Goal: Task Accomplishment & Management: Manage account settings

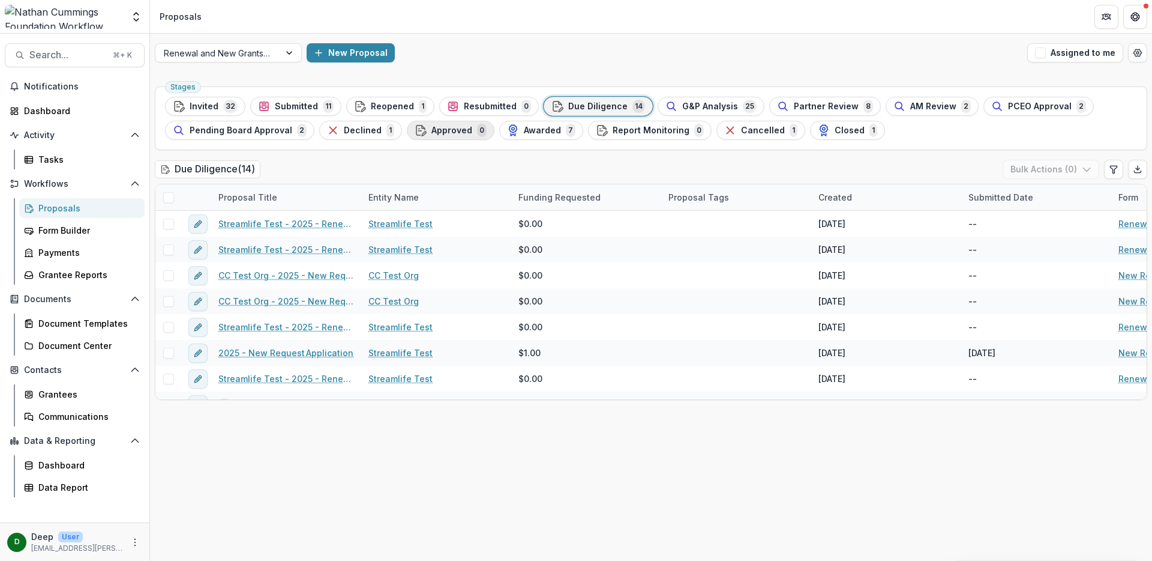
scroll to position [173, 0]
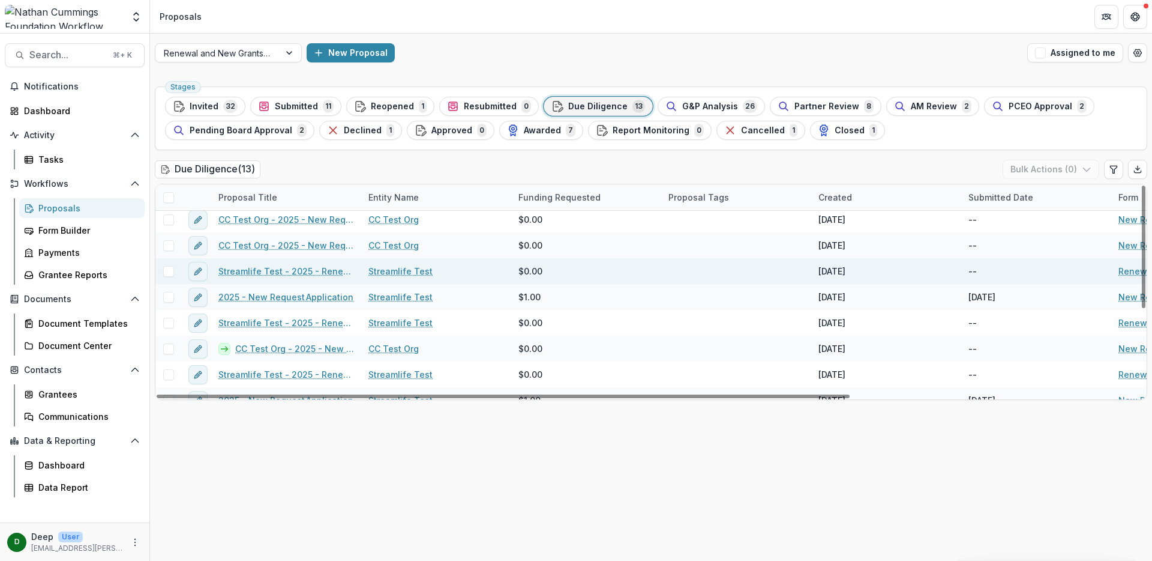
scroll to position [147, 0]
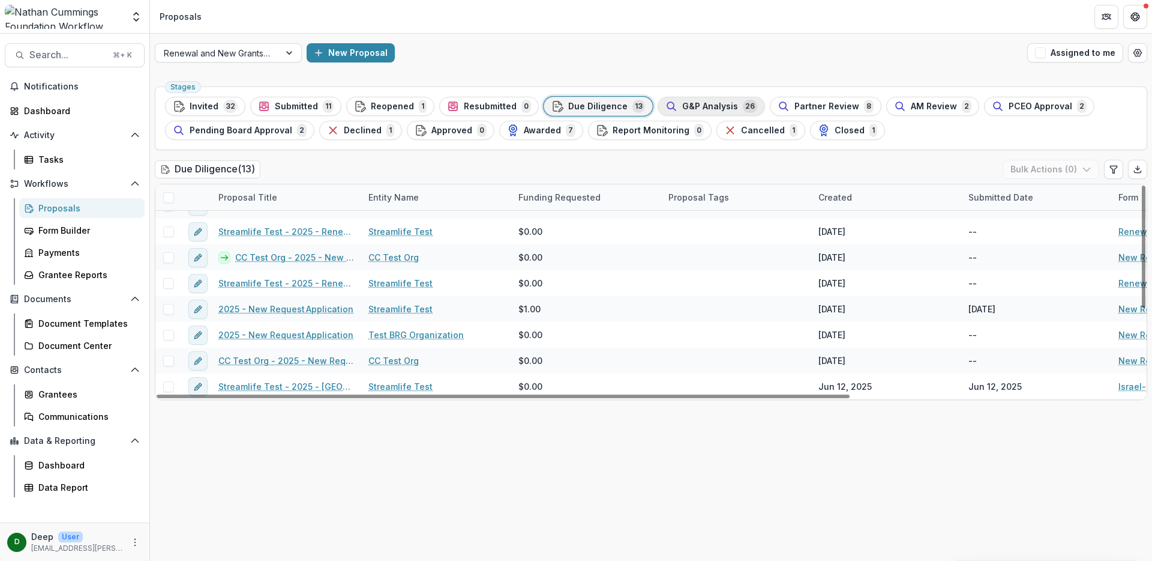
click at [684, 102] on span "G&P Analysis" at bounding box center [710, 106] width 56 height 10
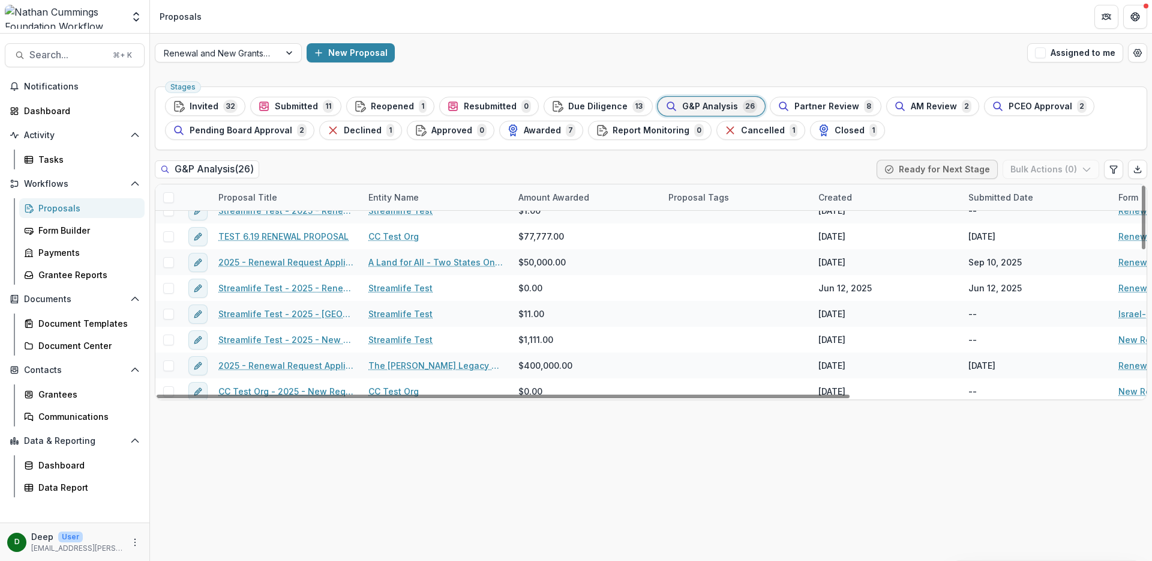
scroll to position [483, 0]
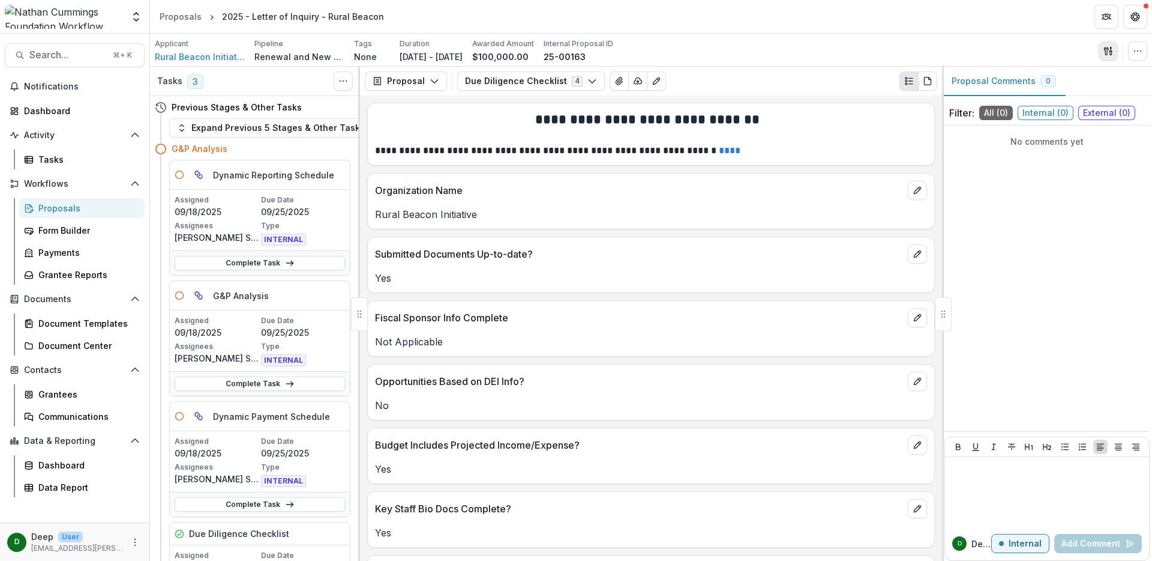
click at [1104, 49] on icon "button" at bounding box center [1106, 51] width 4 height 8
click at [1079, 113] on button "Edit Viewers" at bounding box center [1051, 118] width 128 height 20
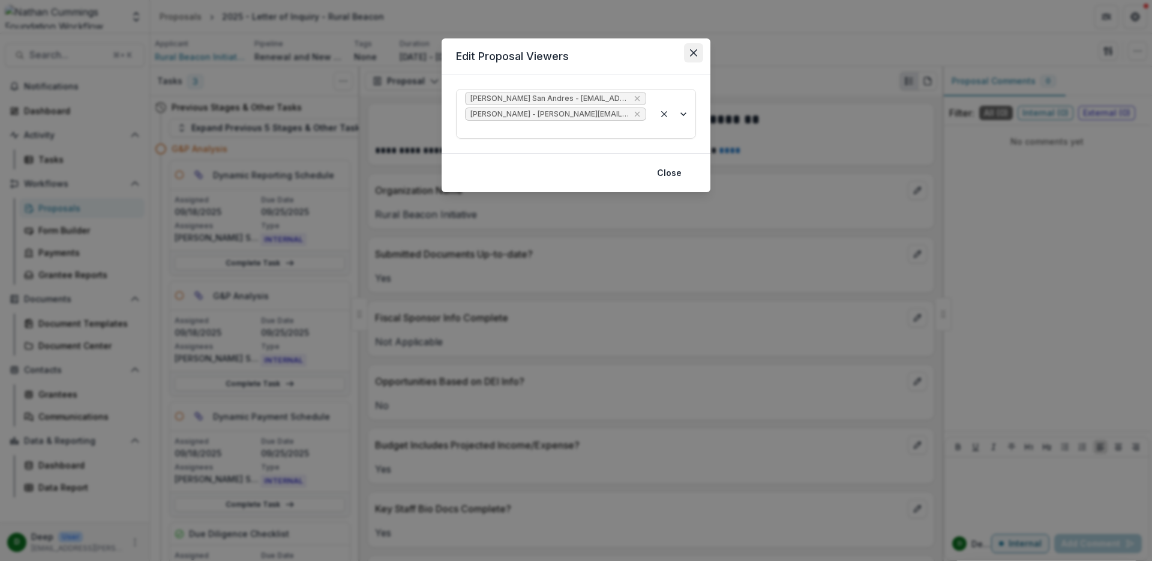
click at [690, 52] on icon "Close" at bounding box center [693, 52] width 7 height 7
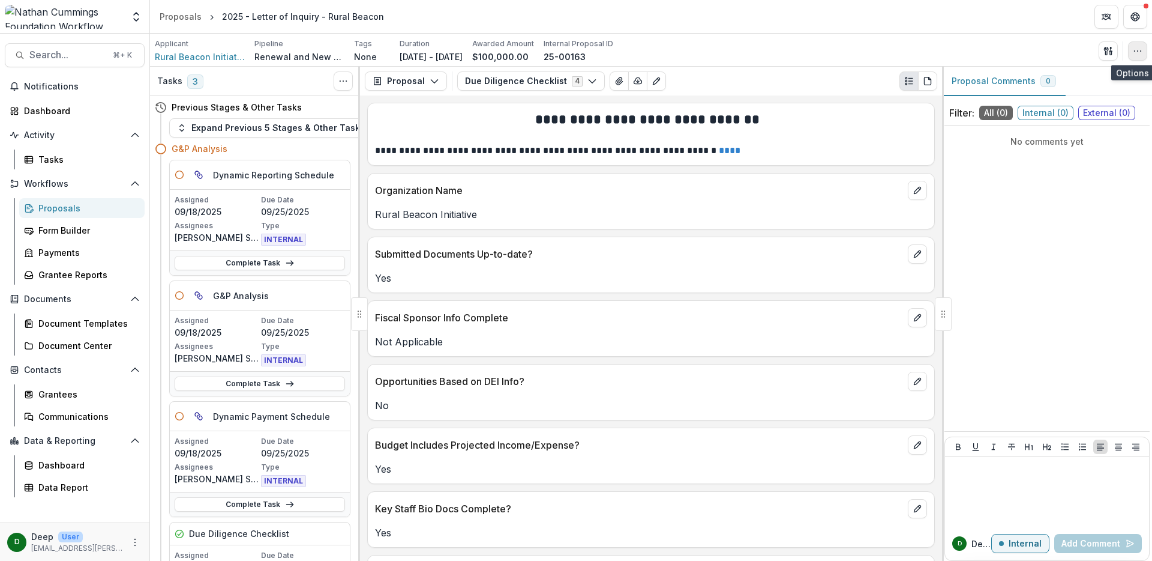
click at [1137, 50] on icon "button" at bounding box center [1138, 51] width 10 height 10
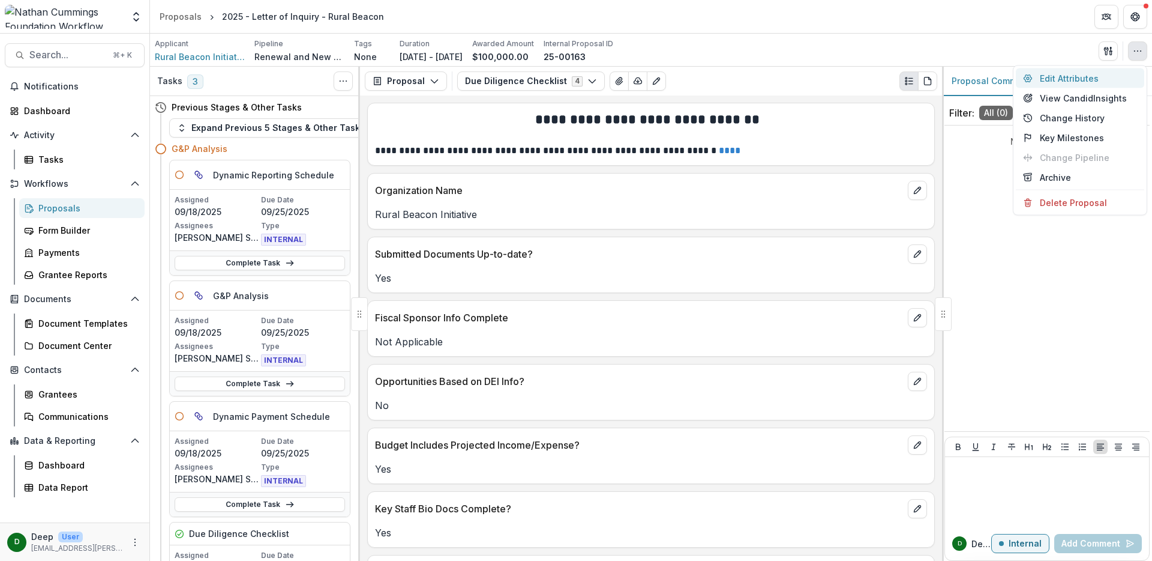
click at [1093, 76] on button "Edit Attributes" at bounding box center [1080, 78] width 128 height 20
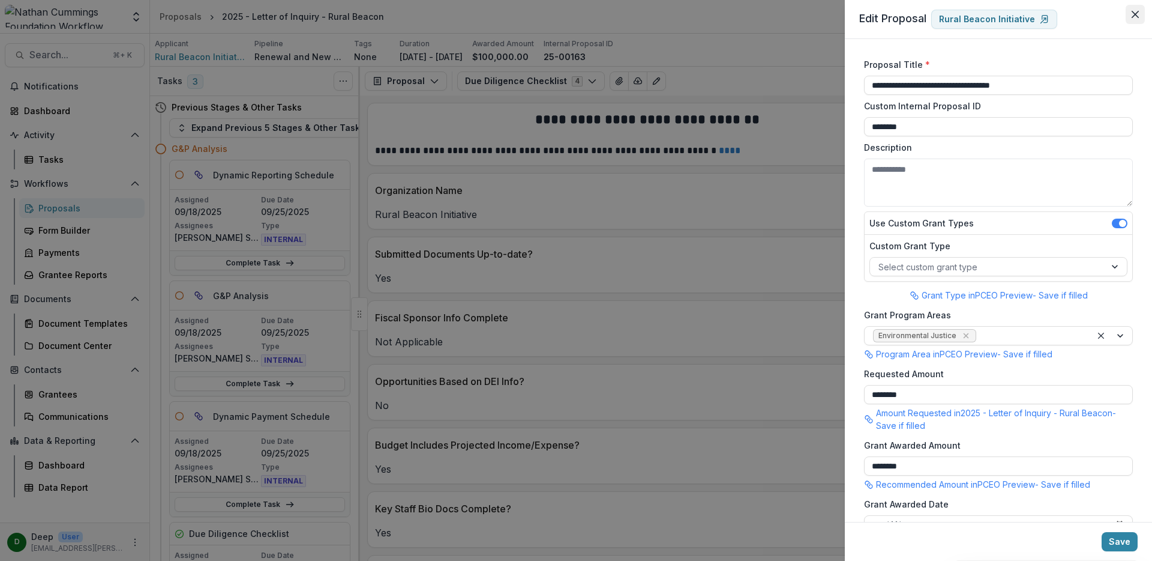
click at [1131, 14] on button "Close" at bounding box center [1135, 14] width 19 height 19
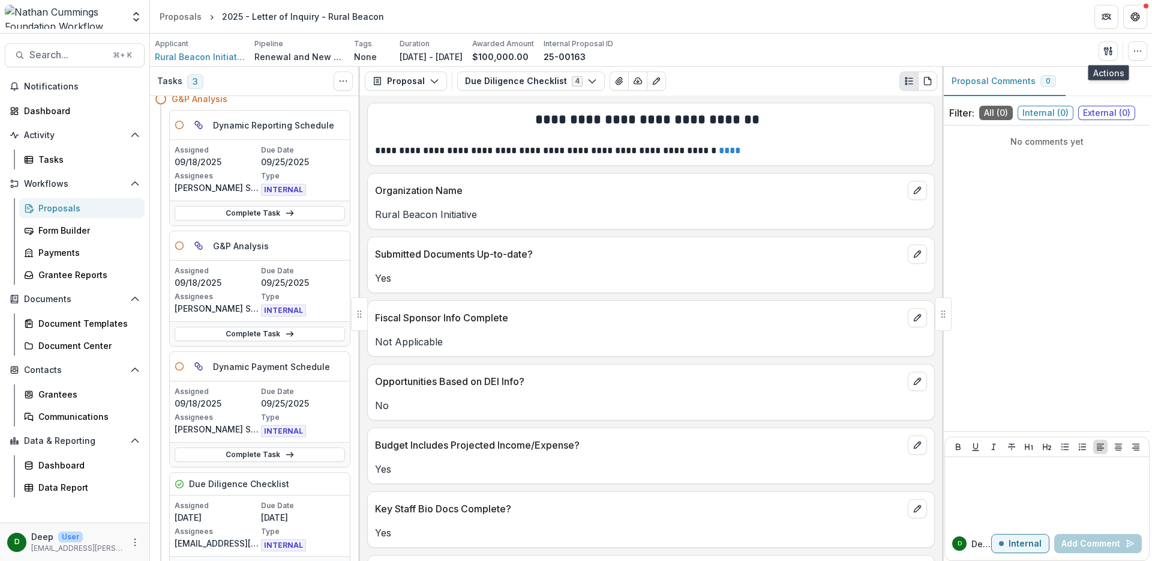
scroll to position [59, 0]
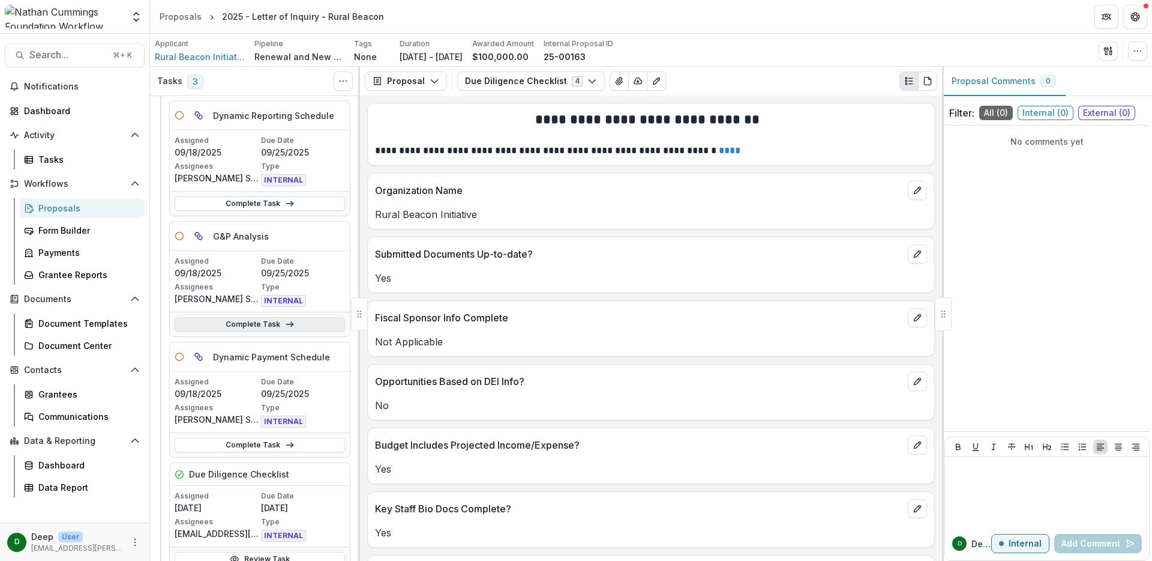
click at [241, 324] on link "Complete Task" at bounding box center [260, 324] width 170 height 14
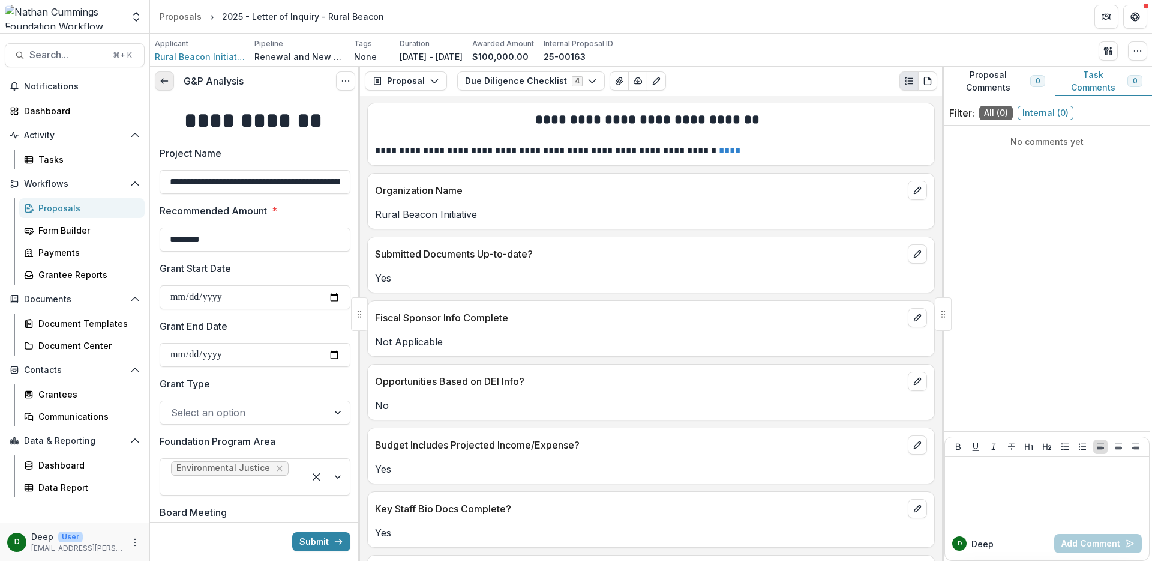
click at [160, 81] on icon at bounding box center [165, 81] width 10 height 10
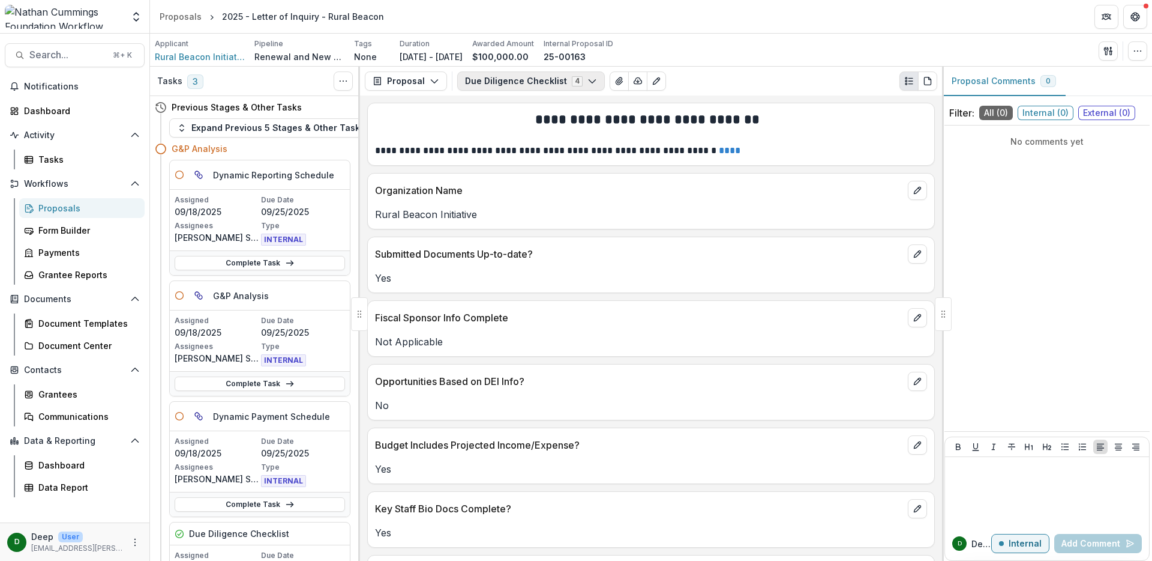
click at [588, 82] on icon "button" at bounding box center [593, 81] width 10 height 10
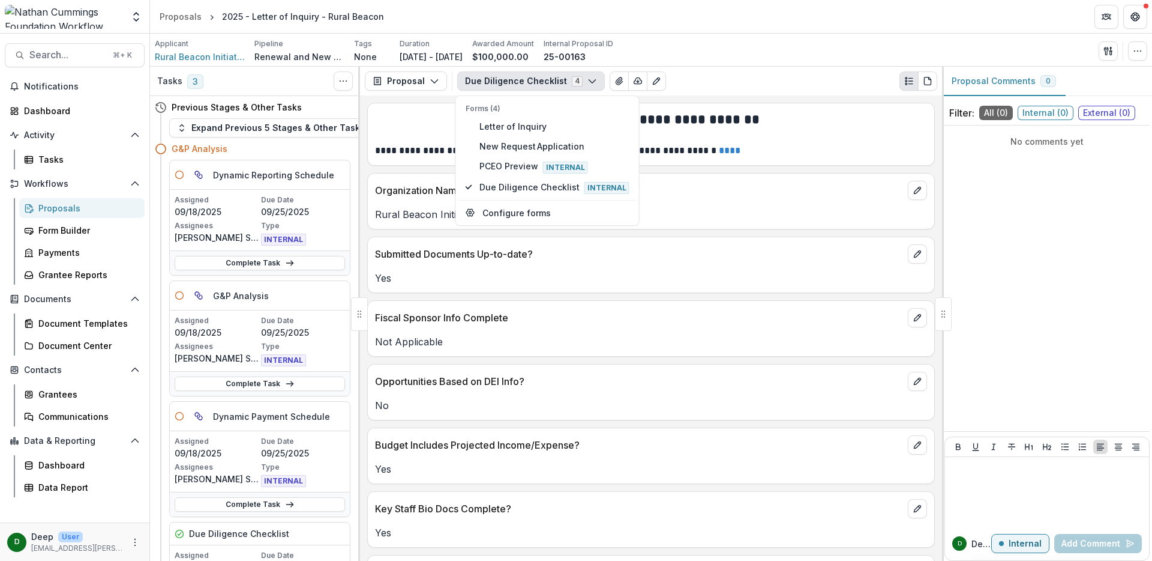
click at [589, 83] on polyline "button" at bounding box center [592, 82] width 7 height 4
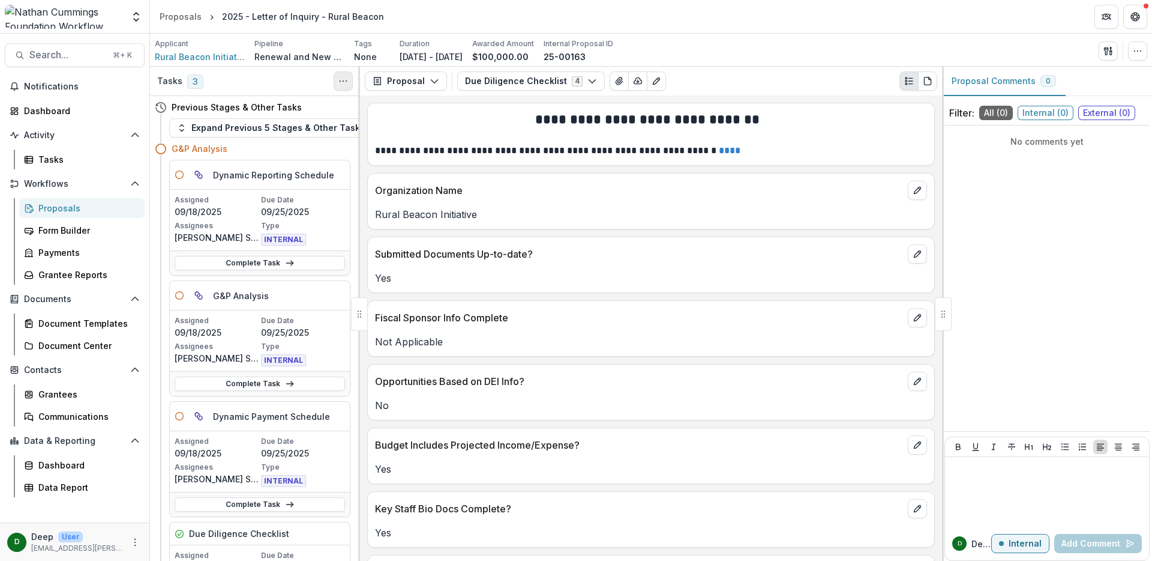
click at [343, 82] on icon "Toggle View Cancelled Tasks" at bounding box center [344, 81] width 10 height 10
click at [235, 382] on link "Complete Task" at bounding box center [260, 383] width 170 height 14
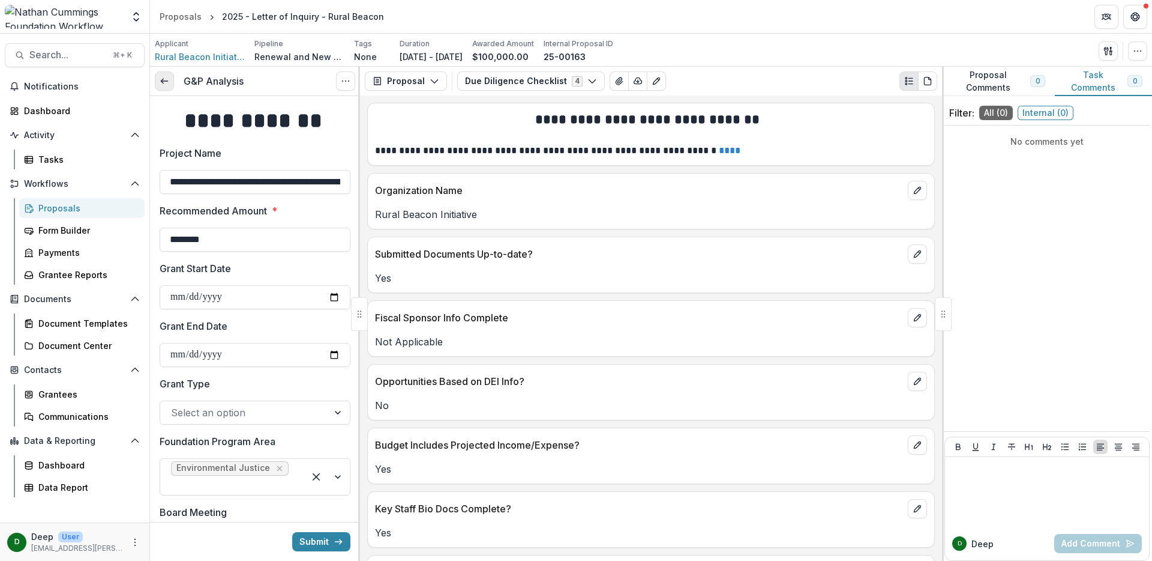
click at [163, 83] on polyline at bounding box center [162, 81] width 2 height 5
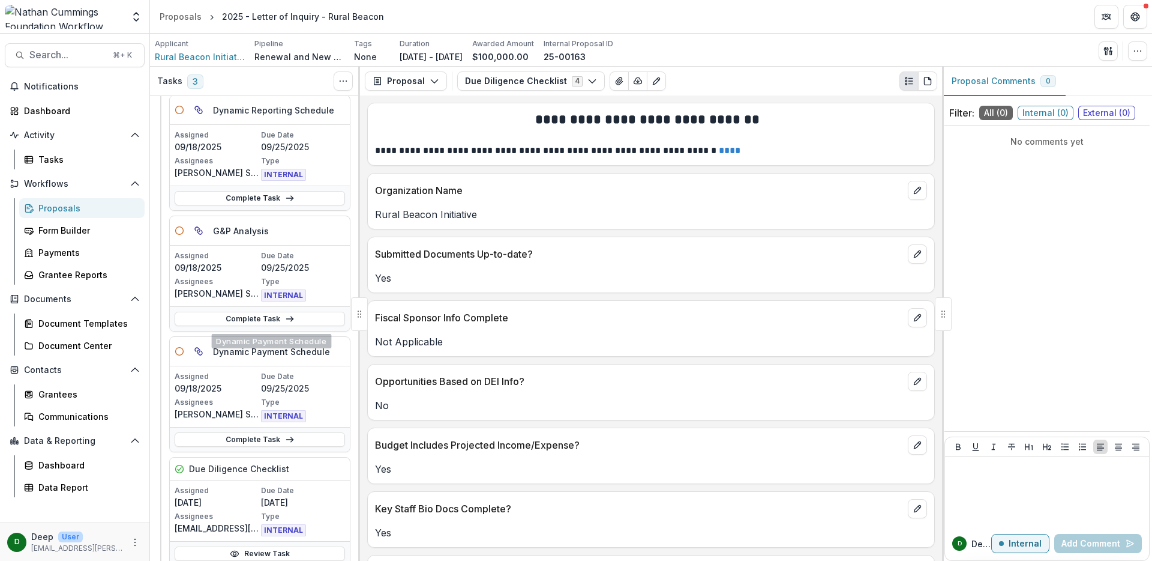
scroll to position [109, 0]
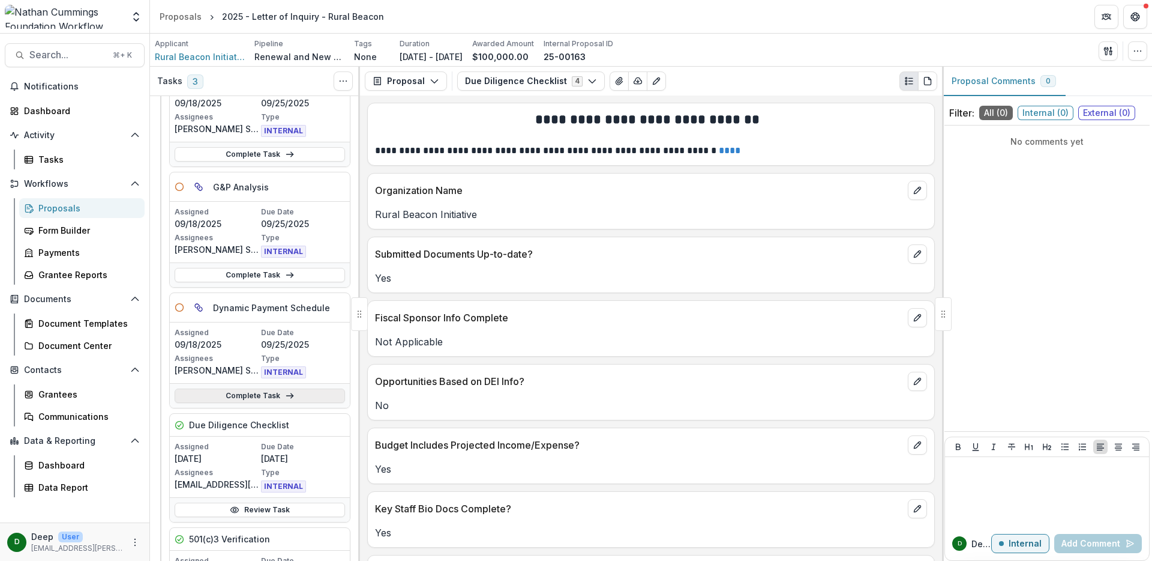
click at [238, 395] on link "Complete Task" at bounding box center [260, 395] width 170 height 14
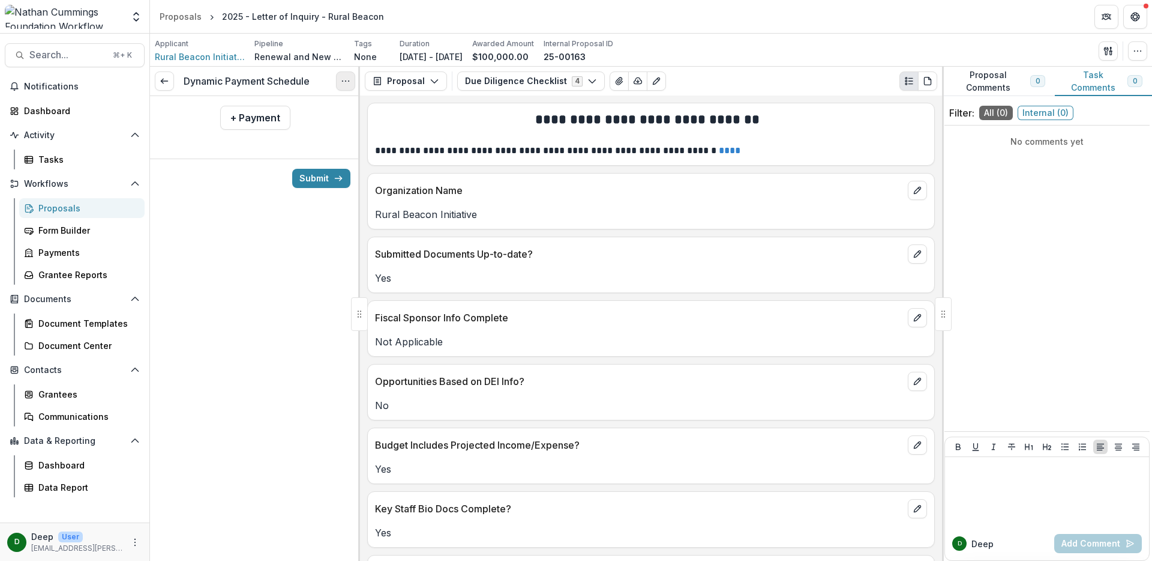
click at [348, 82] on icon "Options" at bounding box center [346, 81] width 10 height 10
click at [315, 110] on link "View task" at bounding box center [288, 108] width 128 height 20
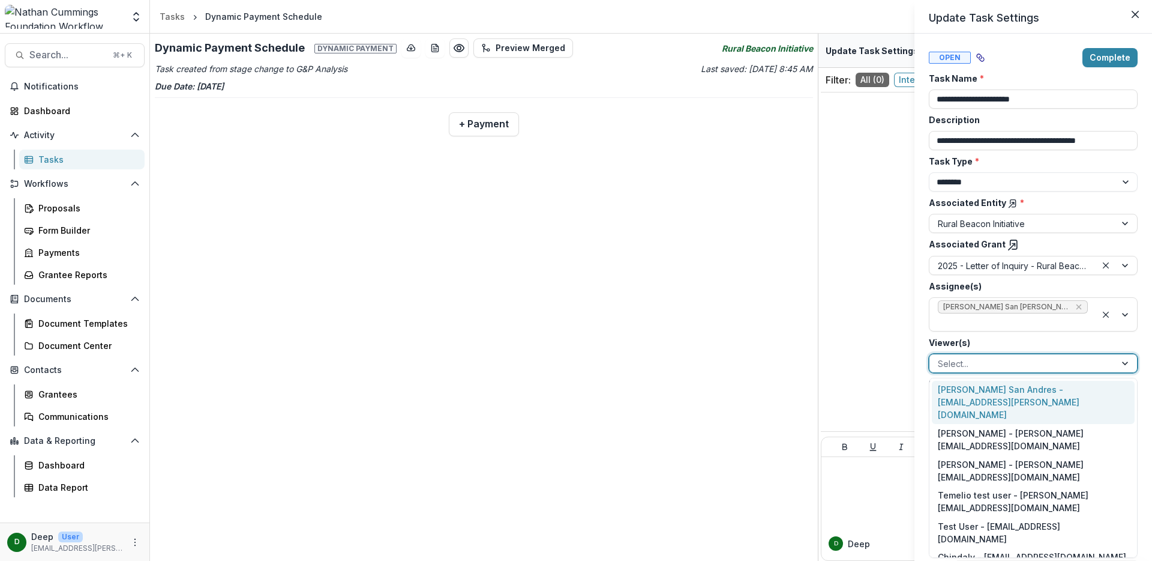
click at [1064, 363] on div at bounding box center [1022, 363] width 169 height 15
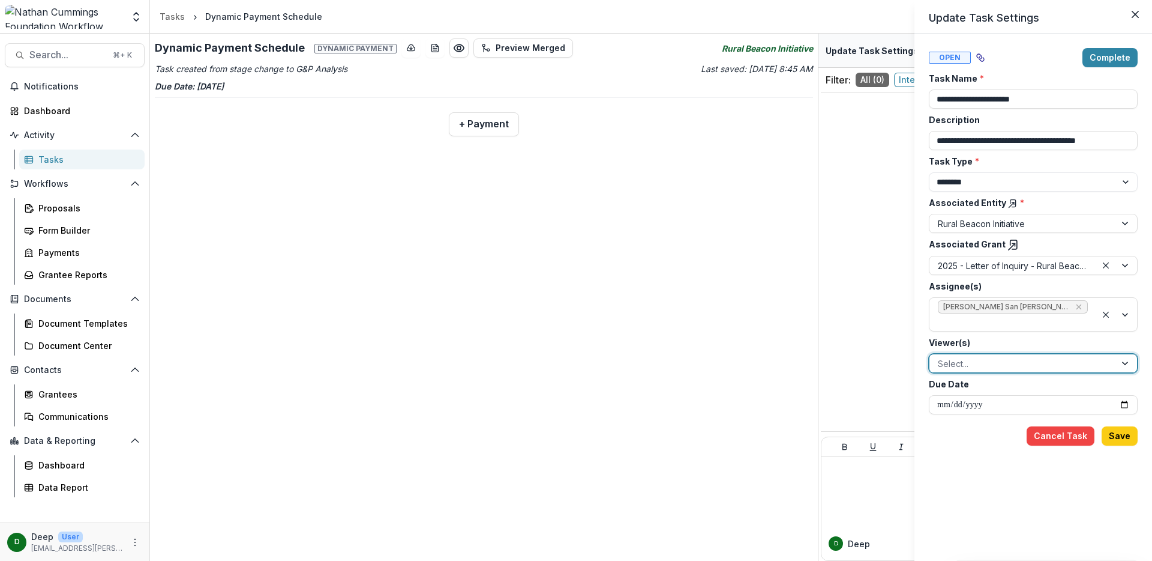
click at [1064, 363] on div at bounding box center [1022, 363] width 169 height 15
click at [1137, 14] on icon "Close" at bounding box center [1135, 14] width 7 height 7
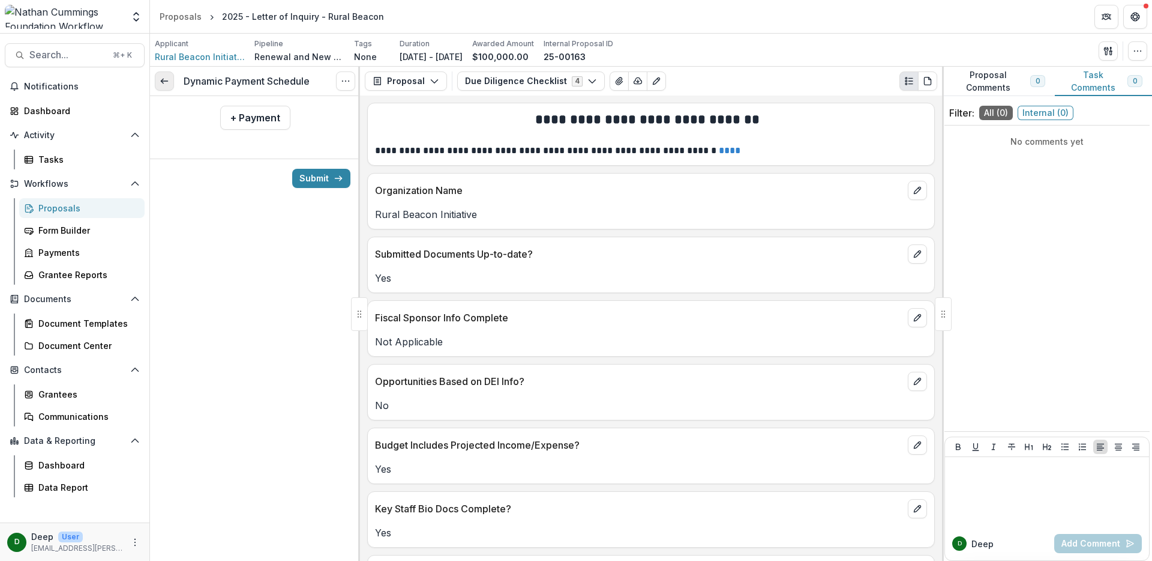
click at [164, 73] on link at bounding box center [164, 80] width 19 height 19
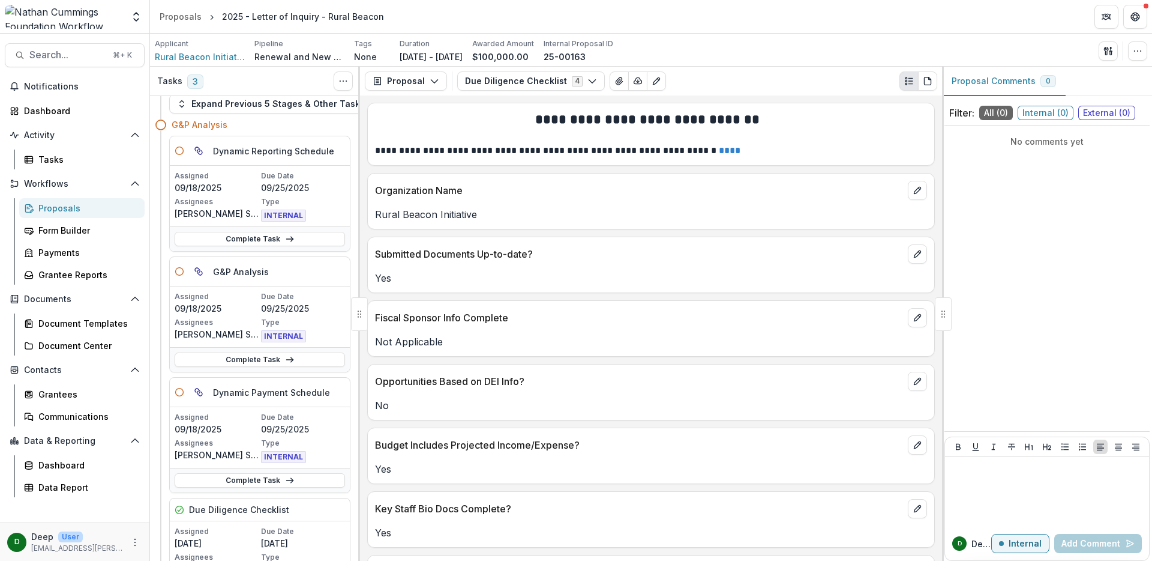
scroll to position [35, 0]
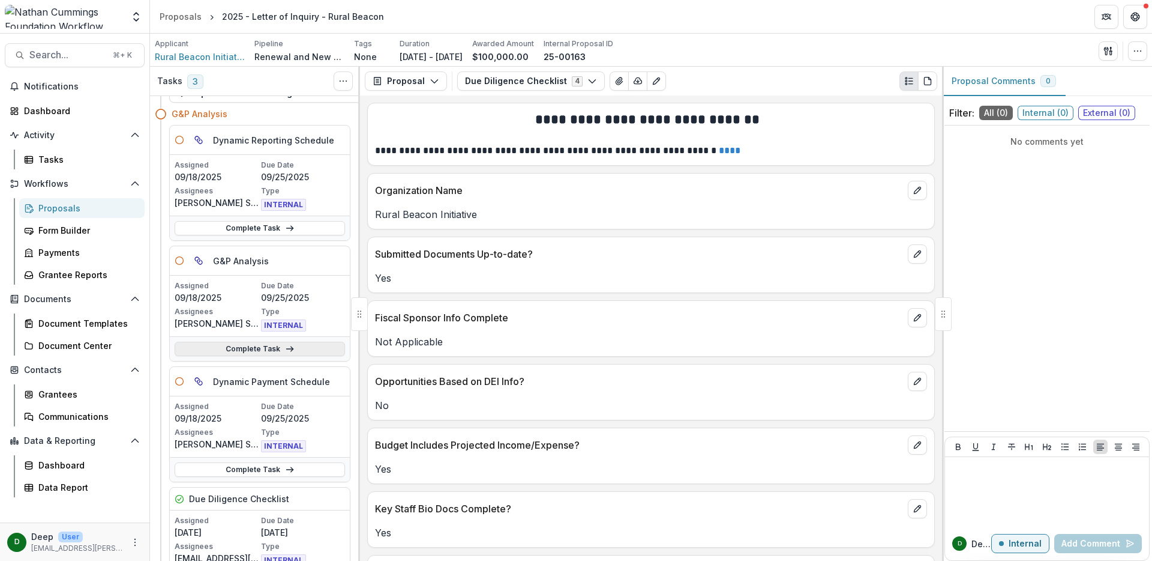
click at [236, 348] on link "Complete Task" at bounding box center [260, 349] width 170 height 14
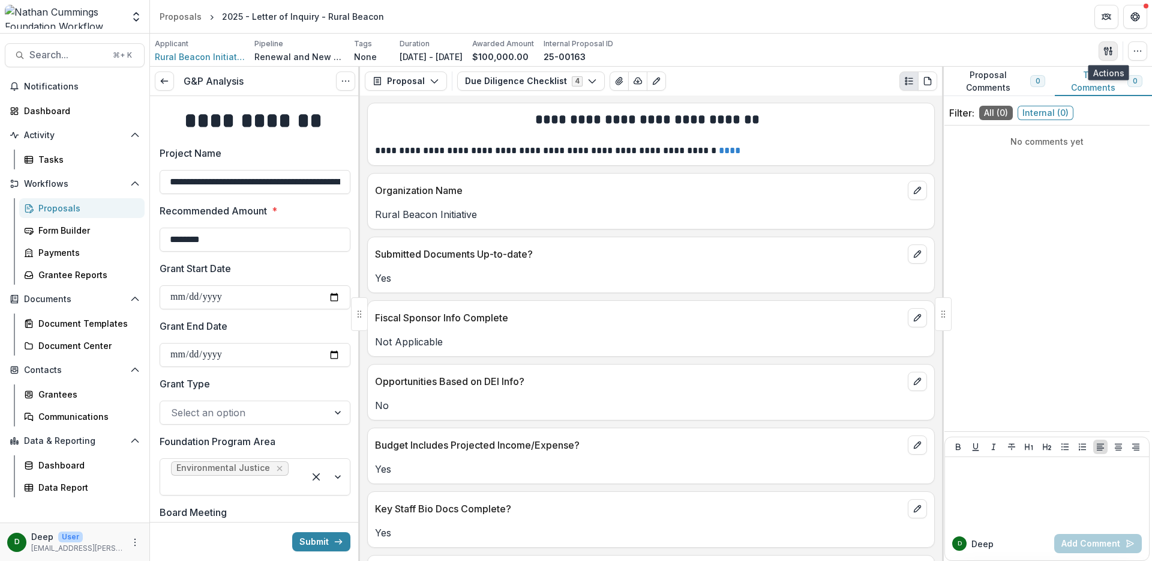
click at [1113, 53] on icon "button" at bounding box center [1109, 51] width 10 height 10
click at [343, 83] on icon "Options" at bounding box center [346, 81] width 10 height 10
click at [328, 101] on link "View task" at bounding box center [288, 108] width 128 height 20
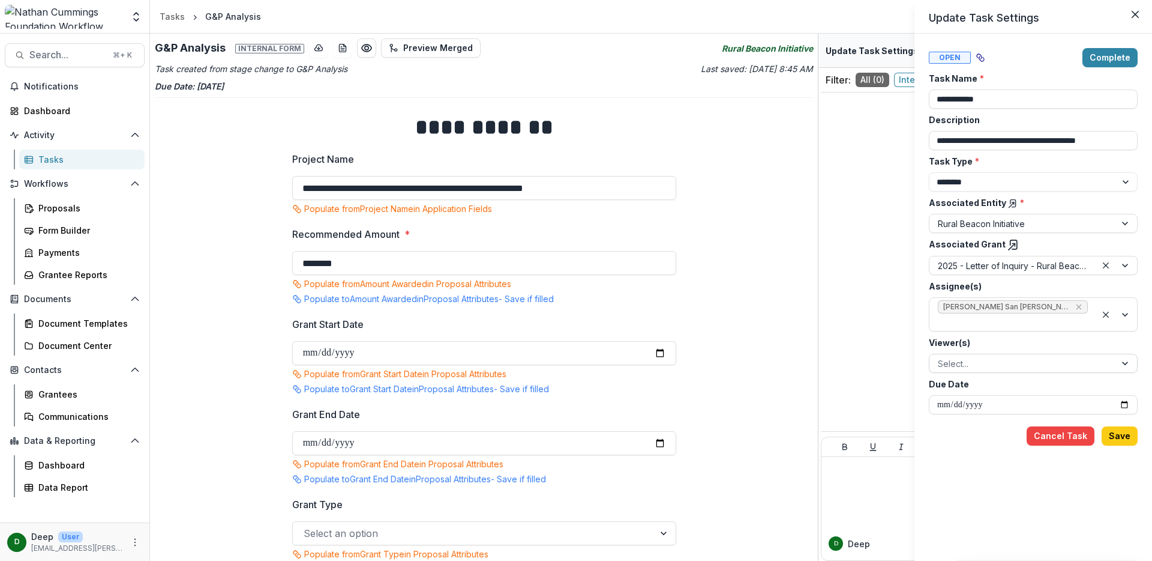
click at [990, 362] on div at bounding box center [1022, 363] width 169 height 15
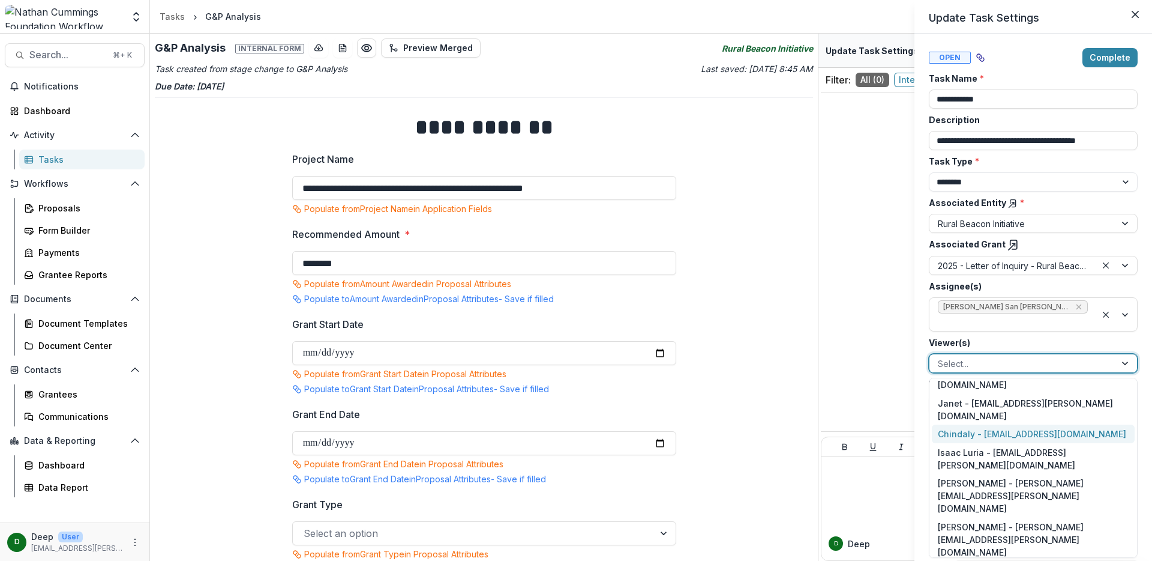
scroll to position [208, 0]
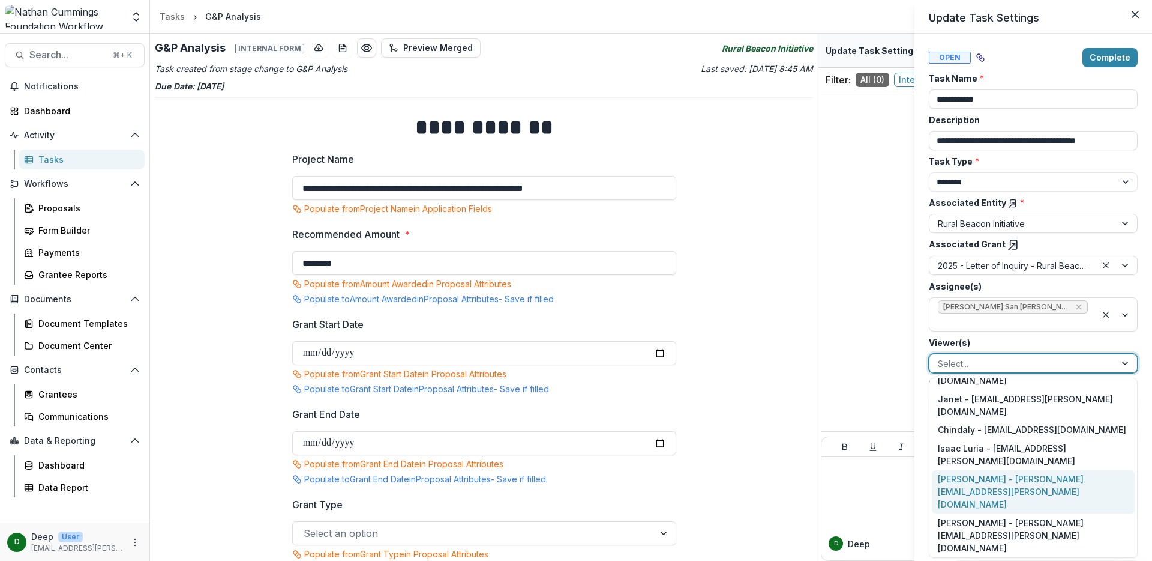
click at [993, 470] on div "Valerie Boucard - valerie.boucard@nathancummings.org" at bounding box center [1033, 492] width 203 height 44
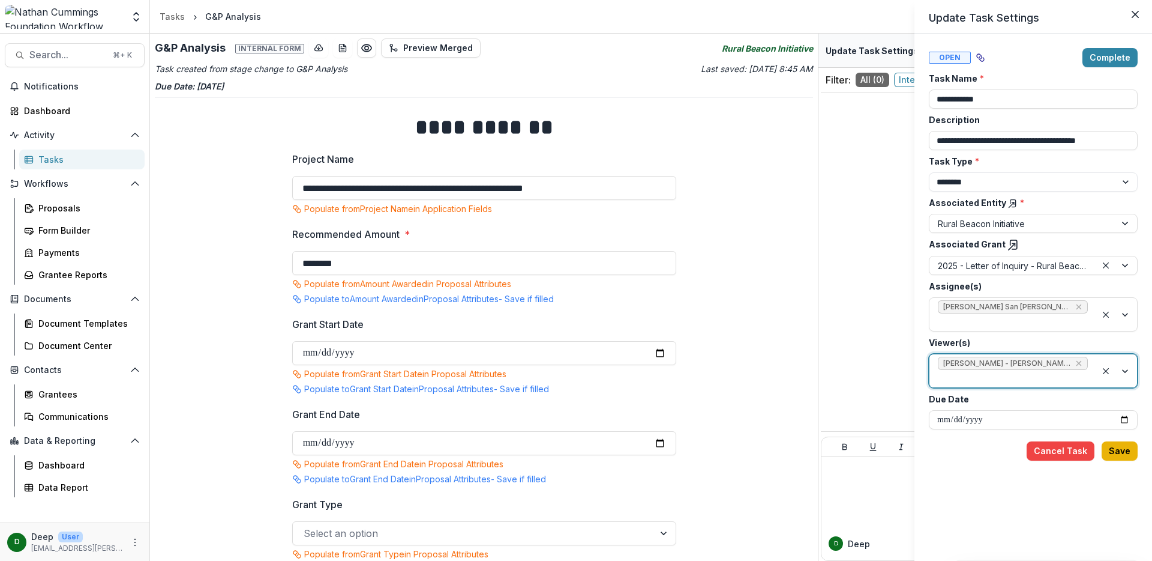
click at [1123, 453] on button "Save" at bounding box center [1120, 450] width 36 height 19
click at [1134, 15] on icon "Close" at bounding box center [1135, 14] width 7 height 7
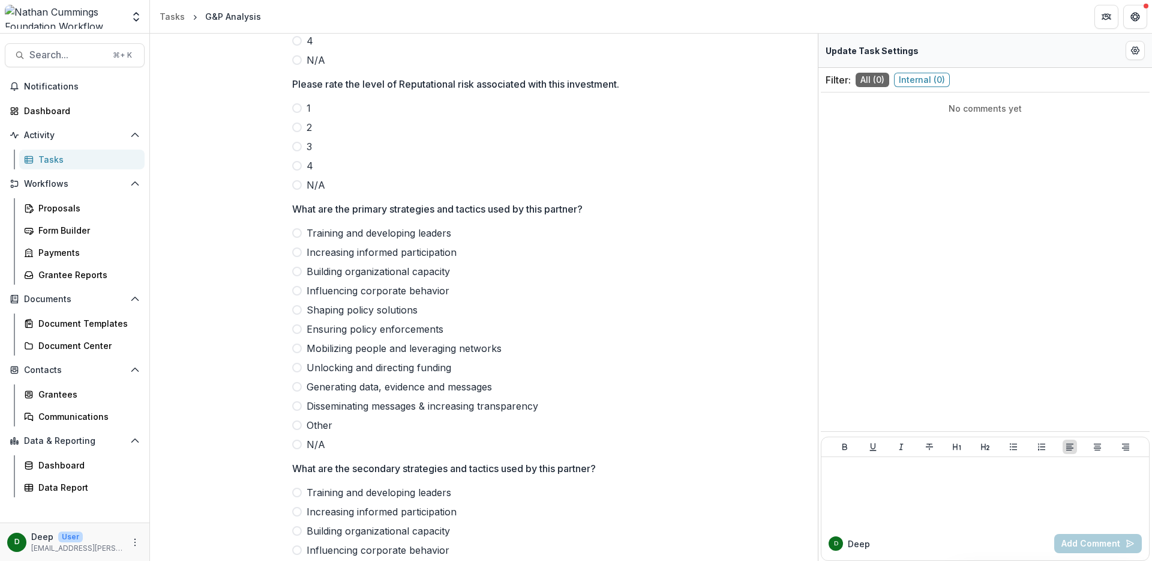
scroll to position [2493, 0]
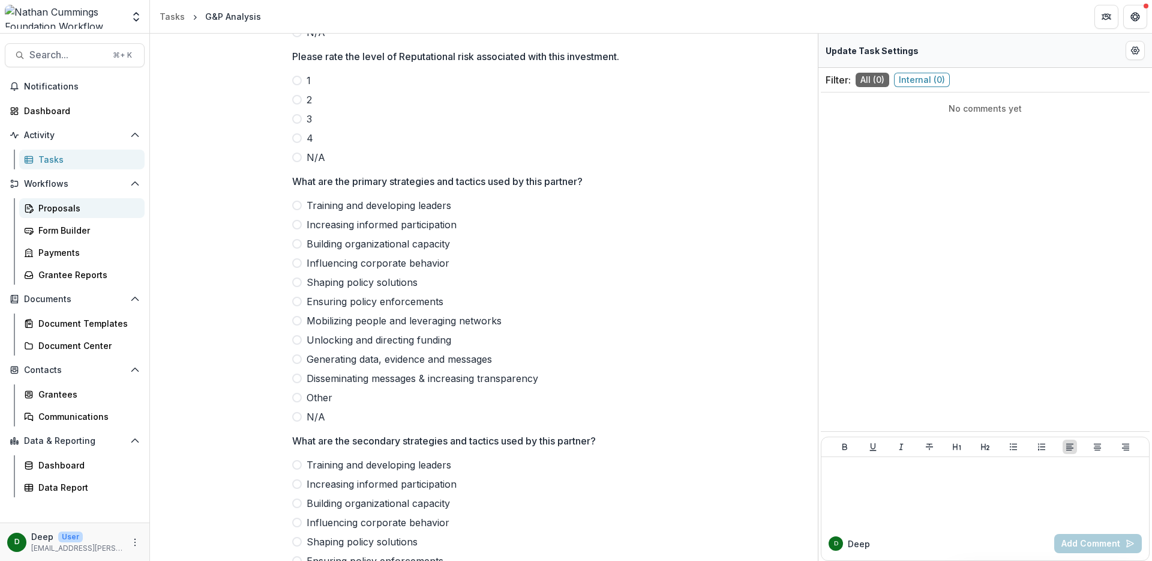
click at [66, 207] on div "Proposals" at bounding box center [86, 208] width 97 height 13
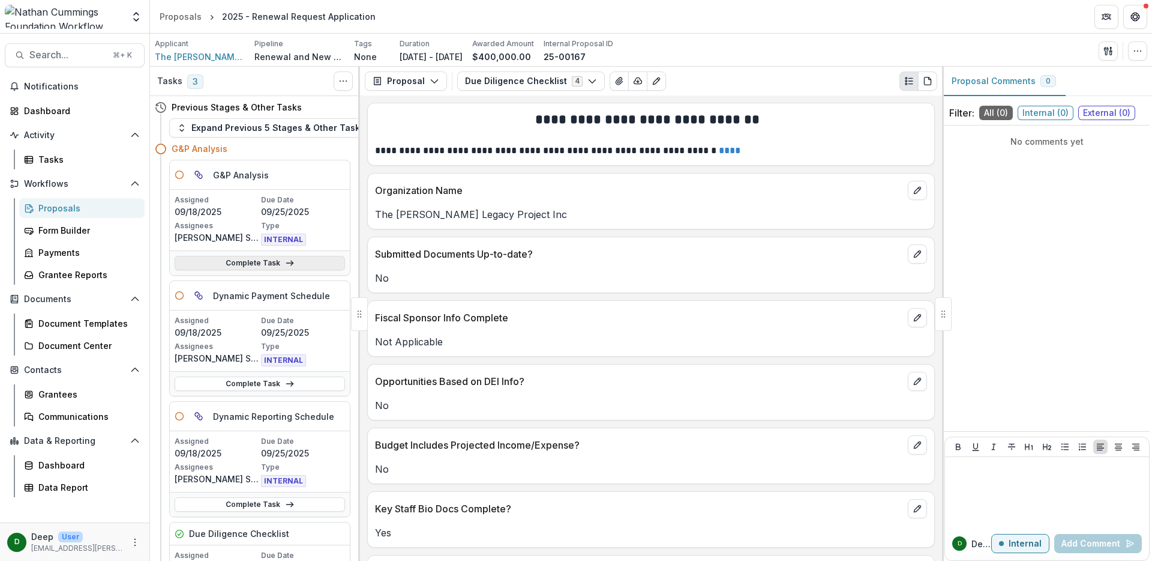
click at [285, 260] on icon at bounding box center [290, 263] width 10 height 10
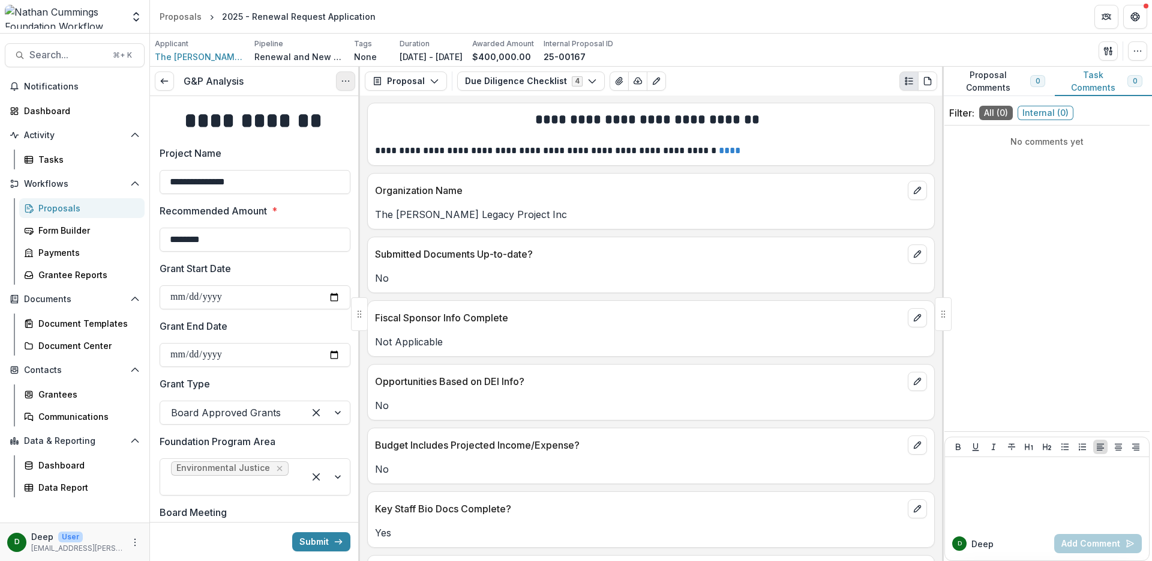
click at [346, 81] on circle "Options" at bounding box center [346, 81] width 1 height 1
click at [328, 99] on link "View task" at bounding box center [288, 108] width 128 height 20
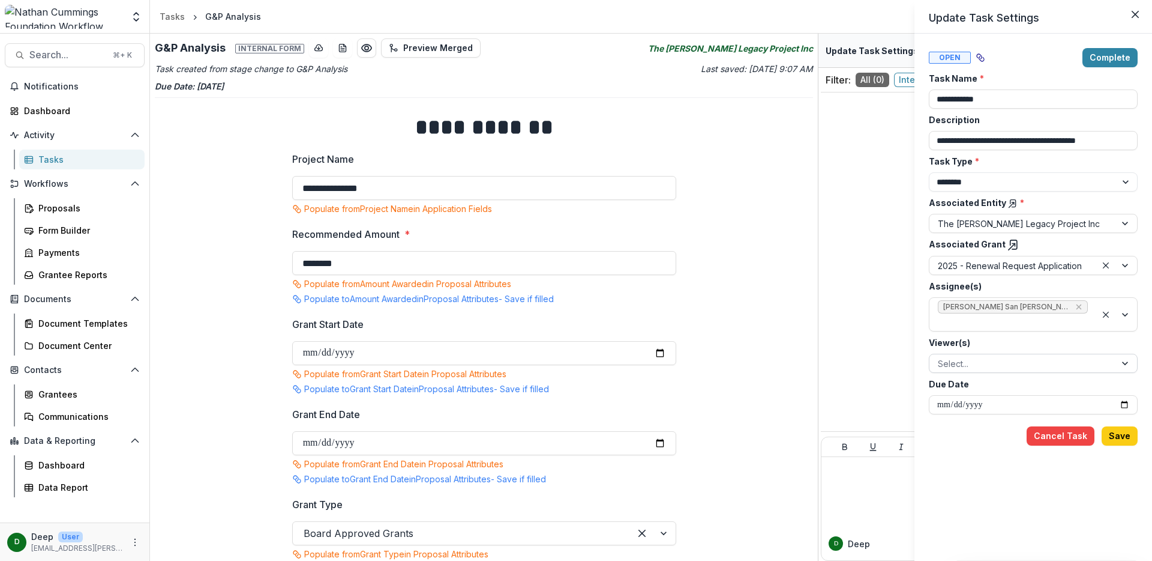
click at [964, 366] on div at bounding box center [1022, 363] width 169 height 15
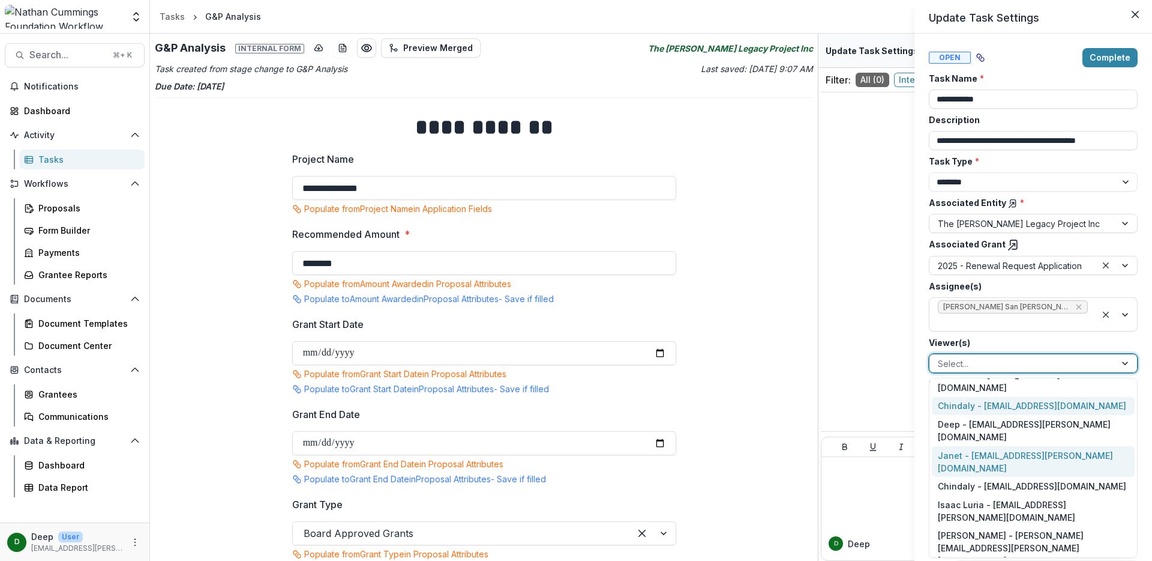
scroll to position [161, 0]
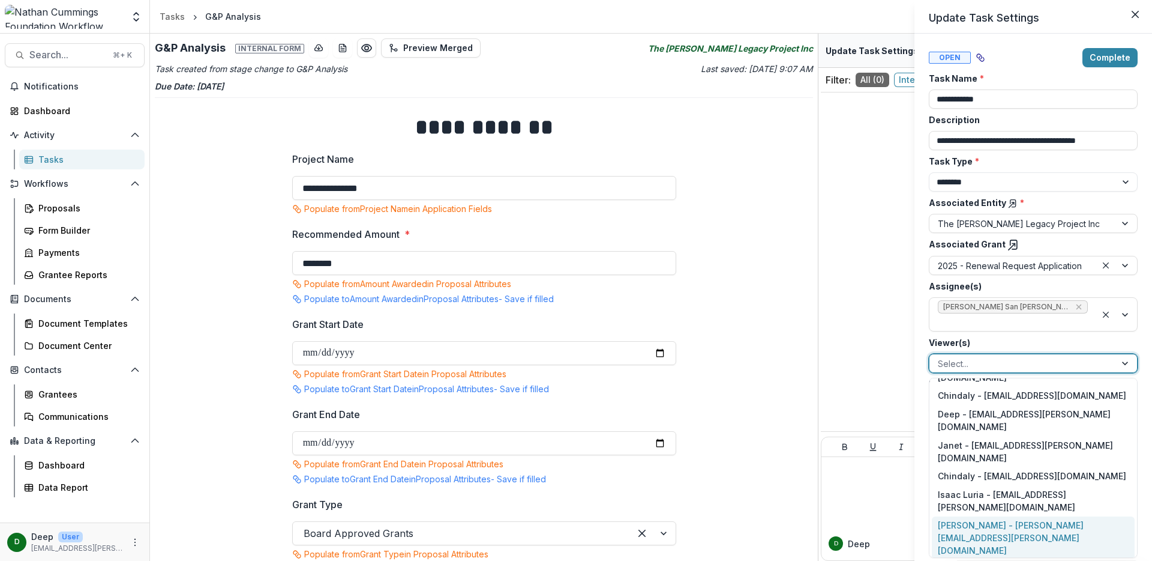
click at [984, 516] on div "Valerie Boucard - valerie.boucard@nathancummings.org" at bounding box center [1033, 538] width 203 height 44
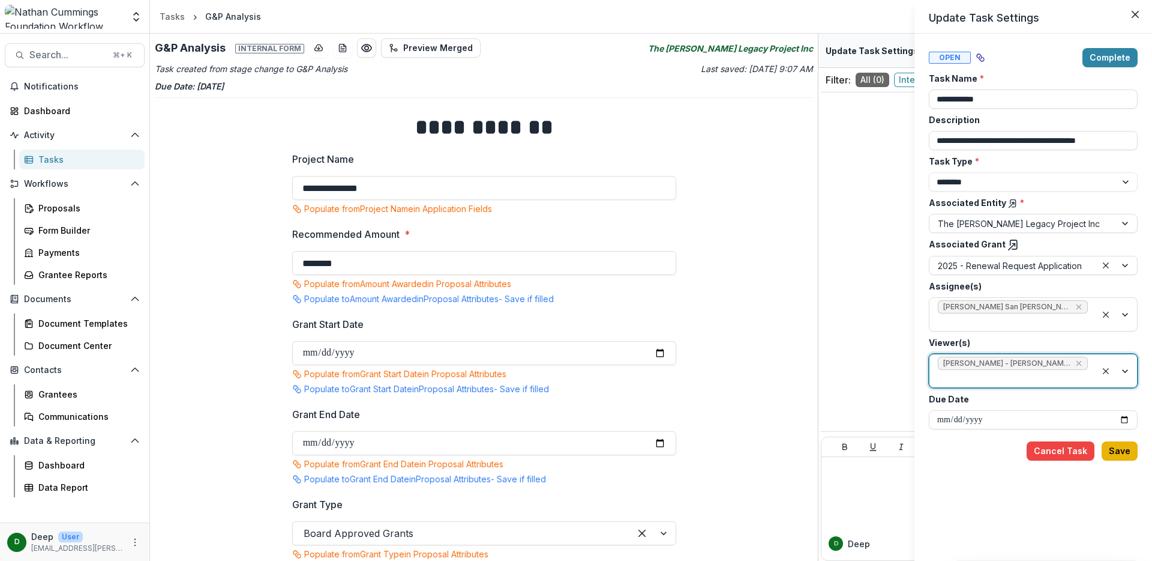
click at [1122, 453] on button "Save" at bounding box center [1120, 450] width 36 height 19
